Goal: Information Seeking & Learning: Check status

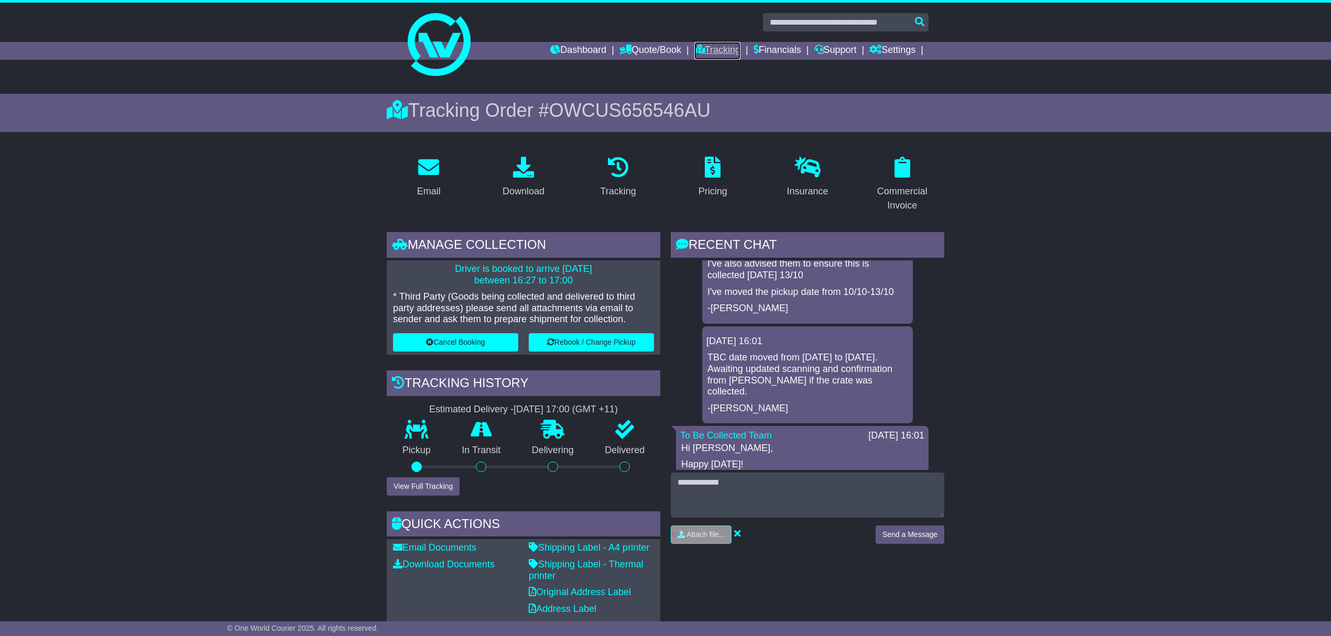
click at [730, 50] on link "Tracking" at bounding box center [718, 51] width 46 height 18
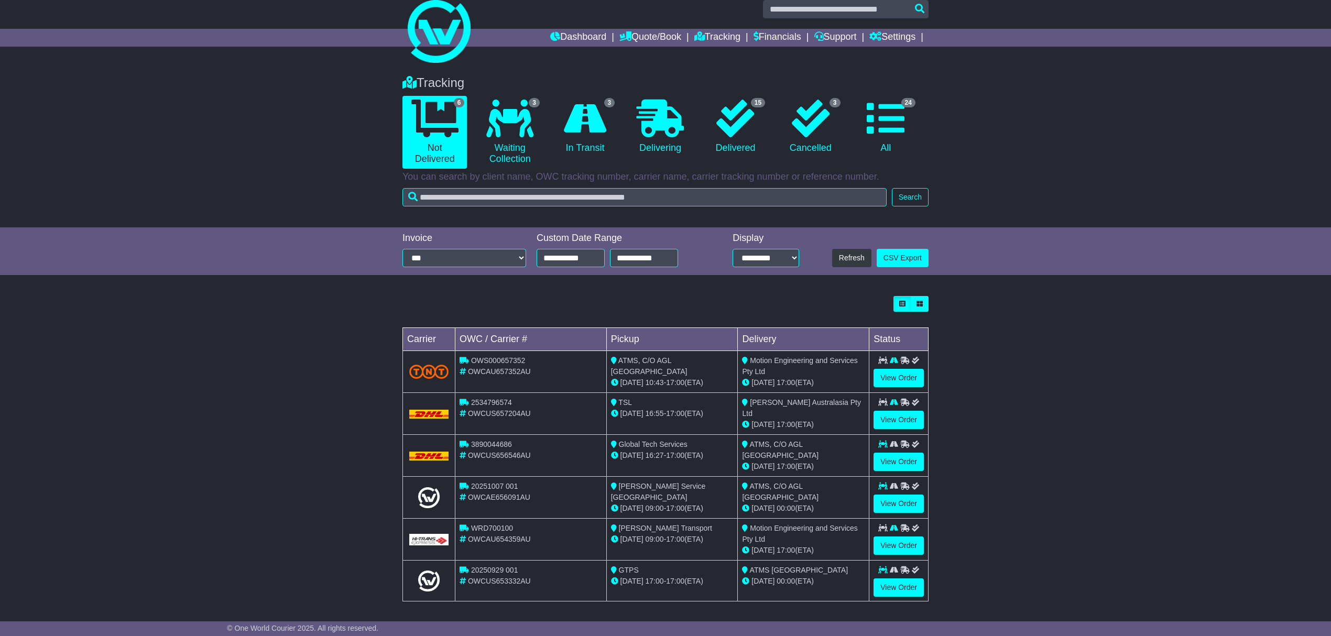
scroll to position [17, 0]
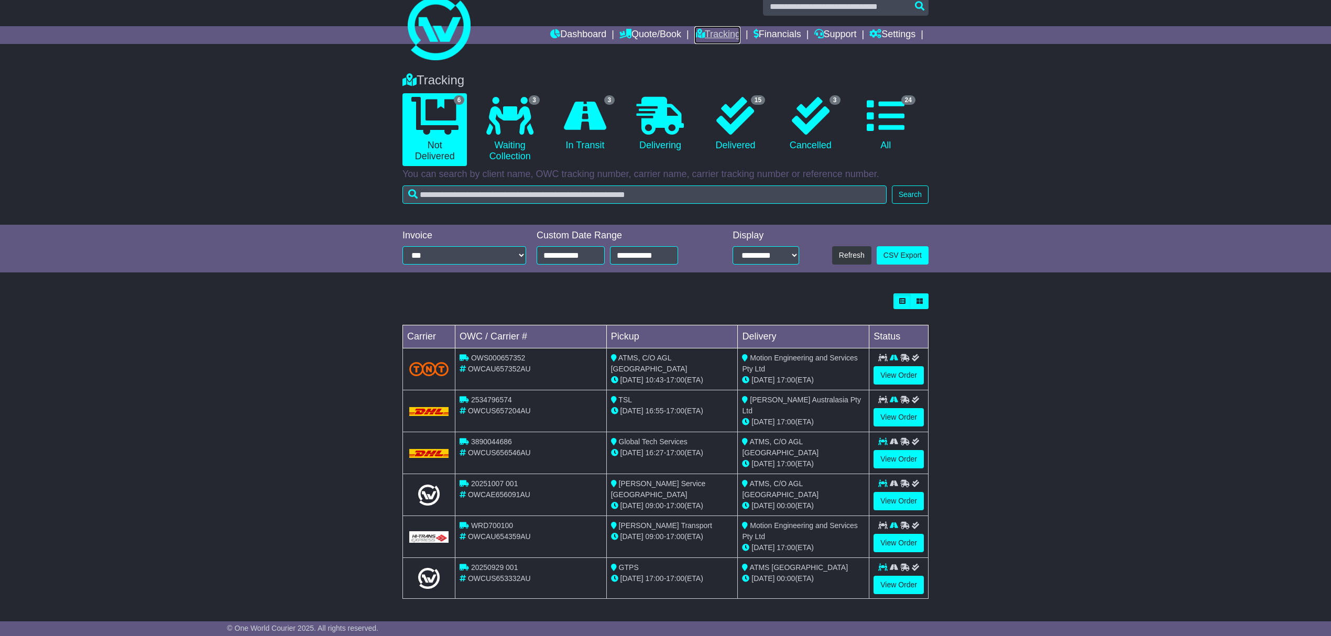
click at [726, 29] on link "Tracking" at bounding box center [718, 35] width 46 height 18
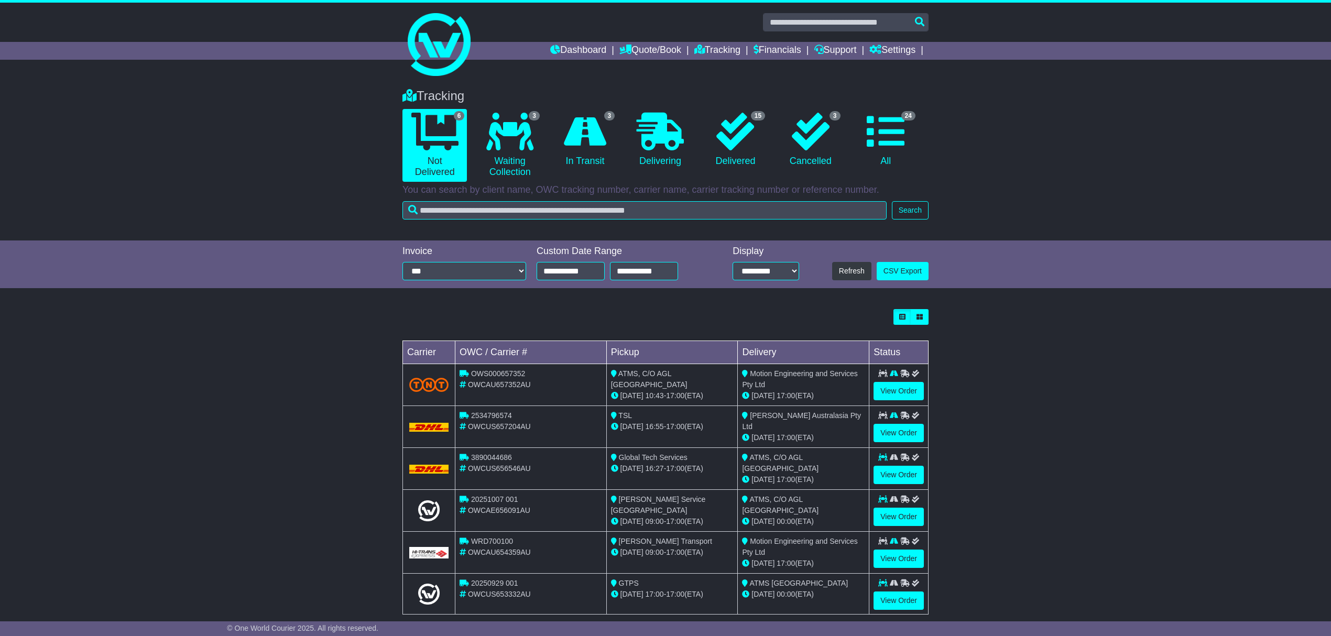
scroll to position [17, 0]
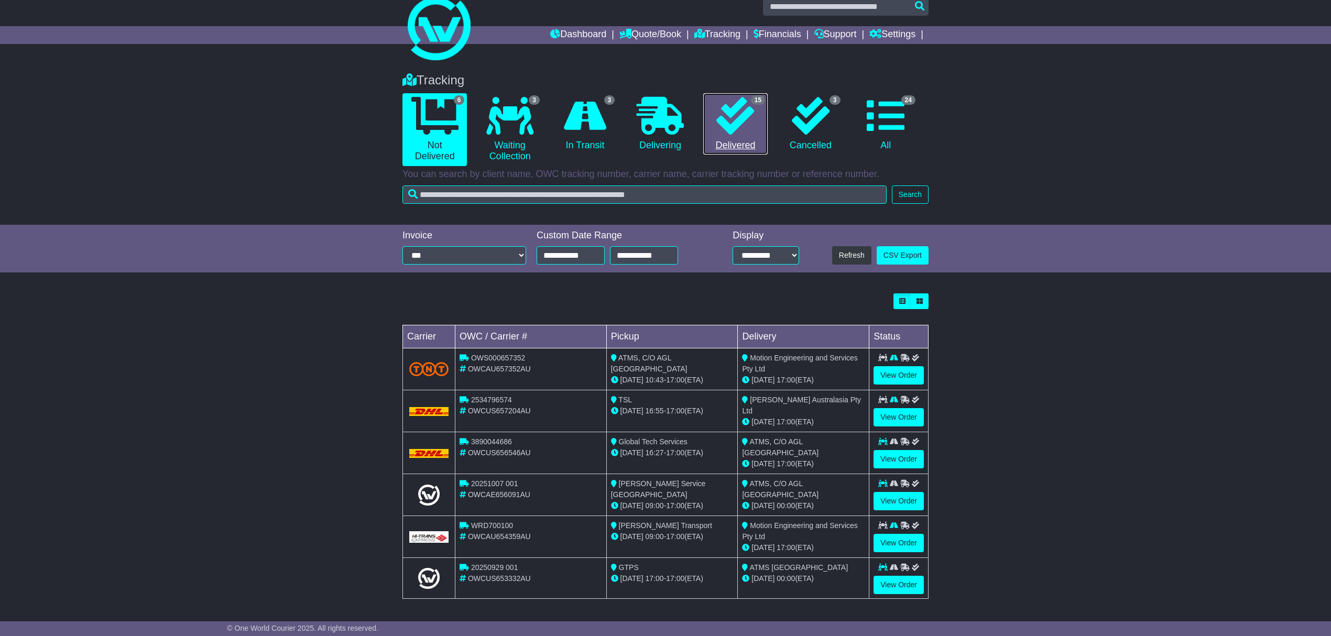
click at [718, 105] on icon at bounding box center [736, 116] width 38 height 38
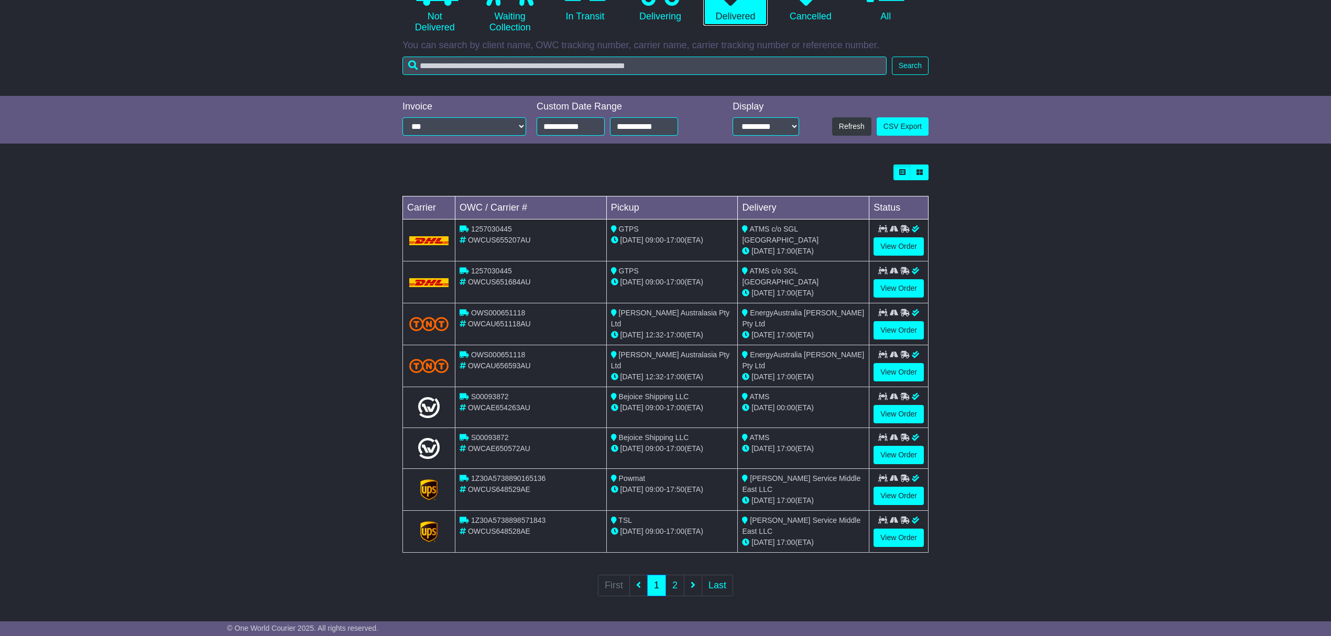
scroll to position [145, 0]
click at [904, 457] on link "View Order" at bounding box center [899, 455] width 50 height 18
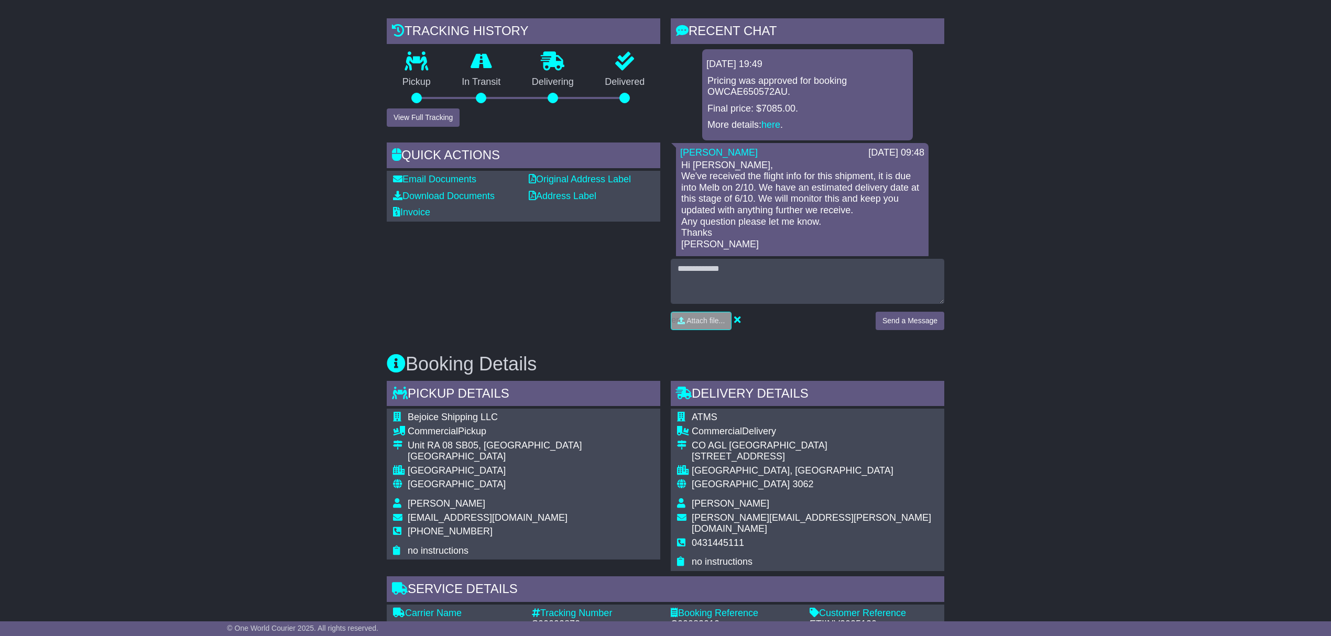
scroll to position [210, 0]
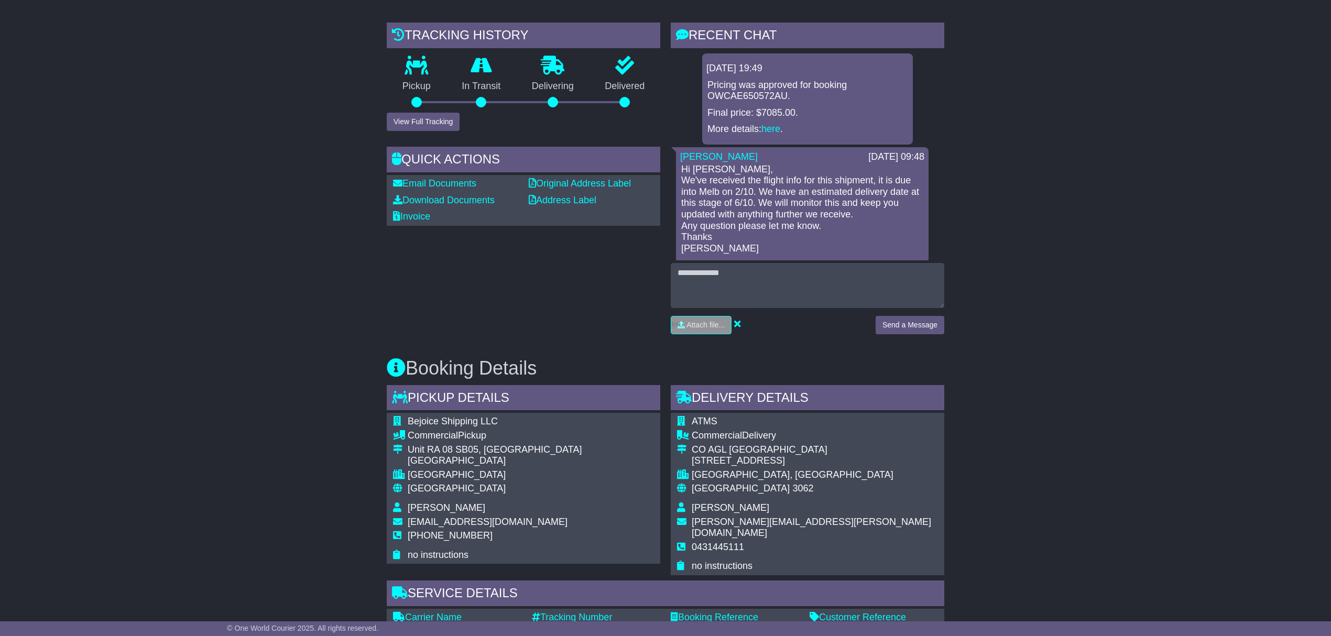
click at [433, 105] on div at bounding box center [417, 102] width 60 height 10
click at [429, 122] on button "View Full Tracking" at bounding box center [423, 122] width 73 height 18
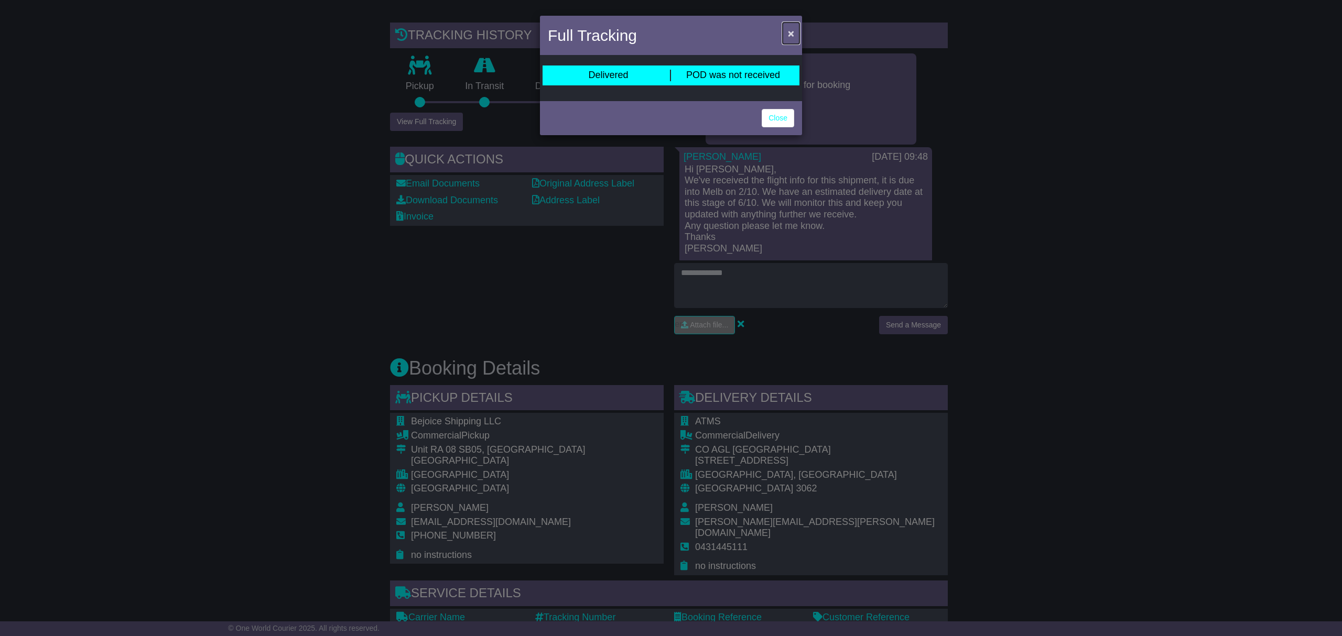
click at [791, 28] on span "×" at bounding box center [791, 33] width 6 height 12
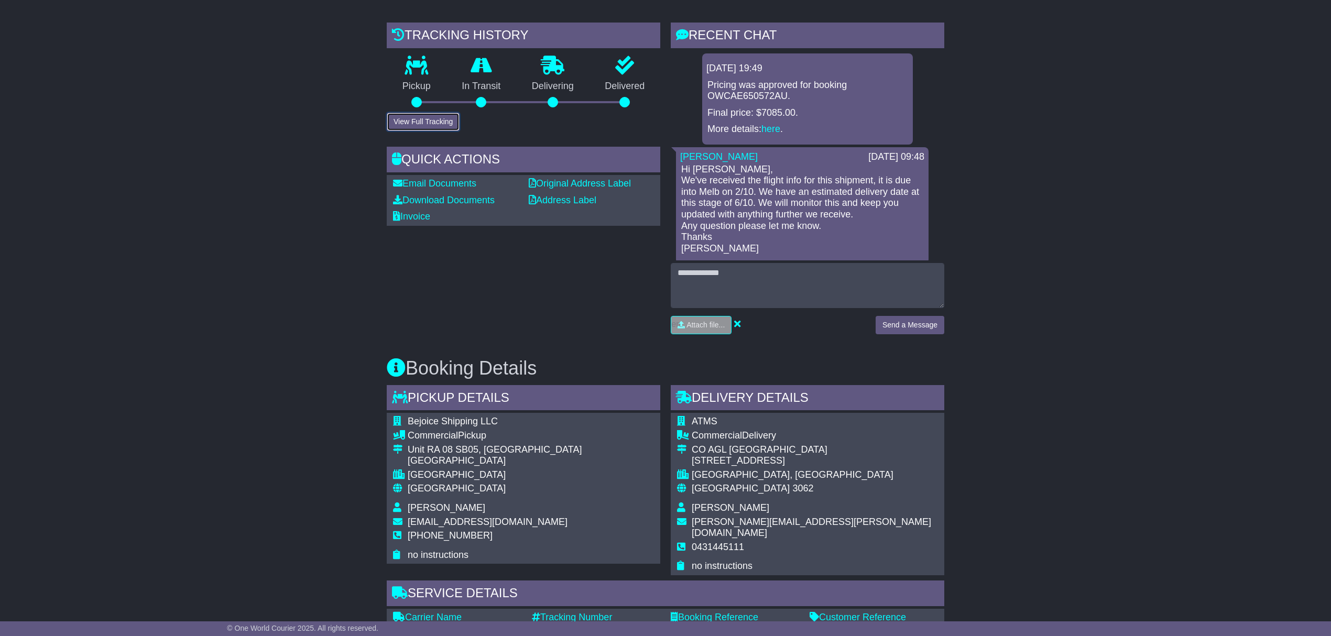
click at [449, 116] on button "View Full Tracking" at bounding box center [423, 122] width 73 height 18
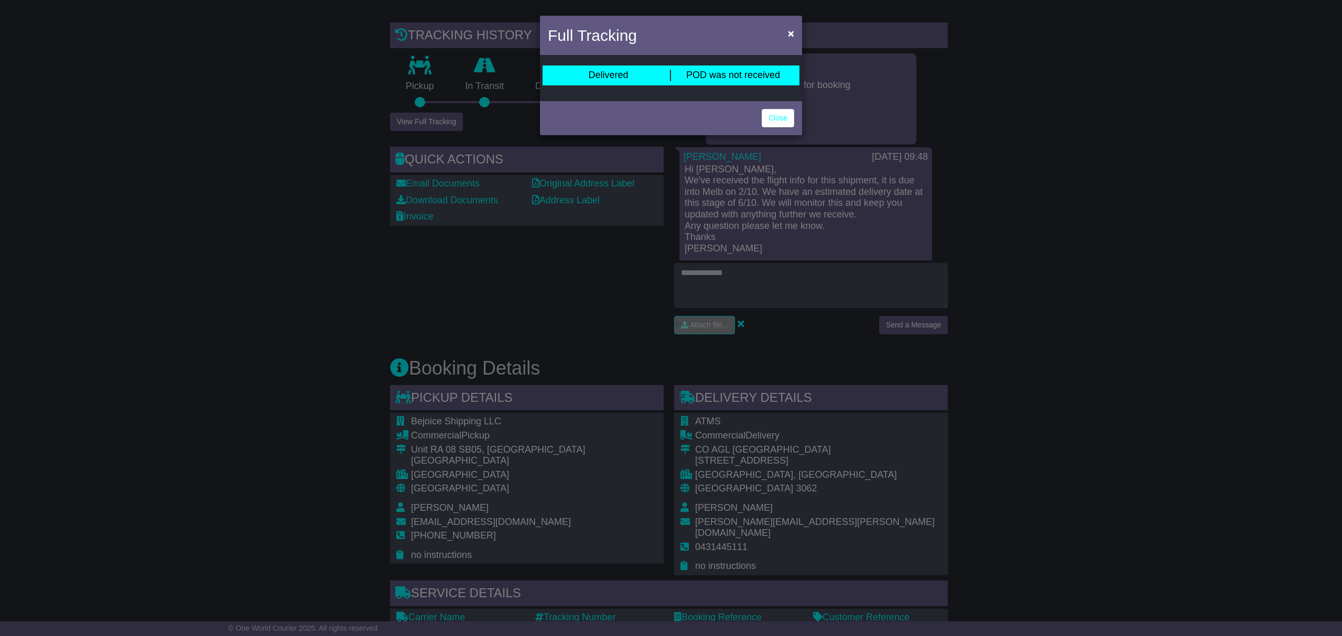
click at [791, 21] on div "Full Tracking ×" at bounding box center [671, 37] width 262 height 42
click at [795, 37] on button "×" at bounding box center [791, 33] width 17 height 21
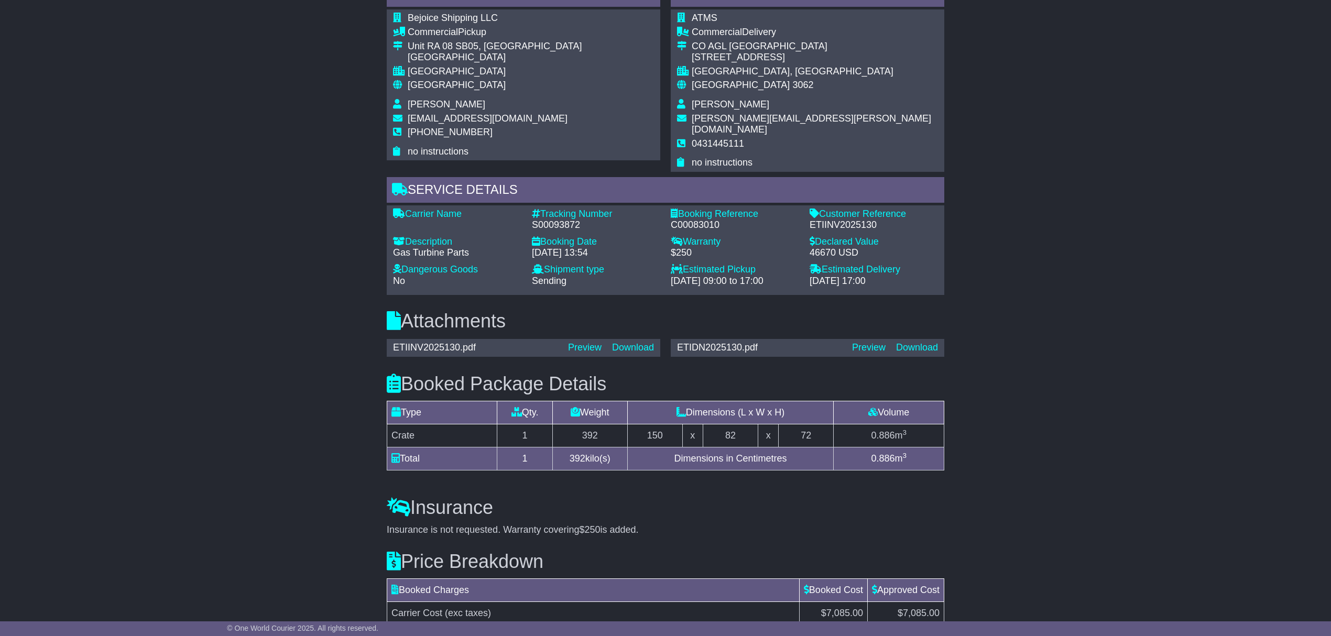
scroll to position [697, 0]
